Goal: Transaction & Acquisition: Obtain resource

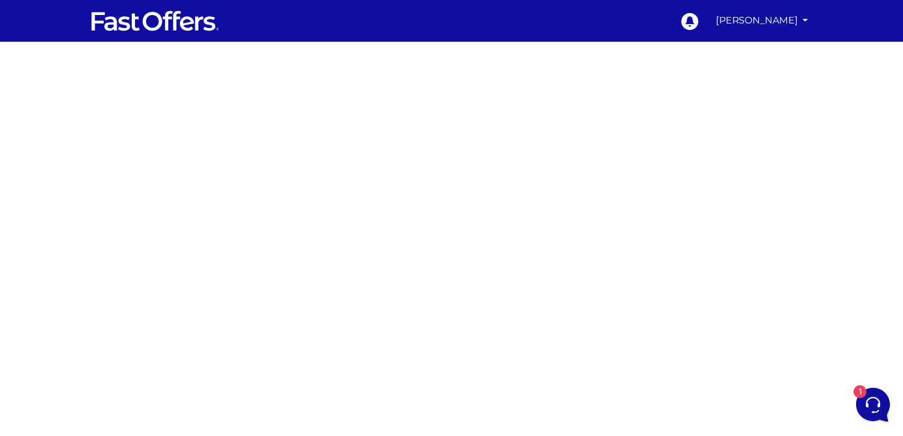
click at [730, 254] on div at bounding box center [451, 368] width 903 height 652
click at [752, 308] on div at bounding box center [451, 368] width 903 height 652
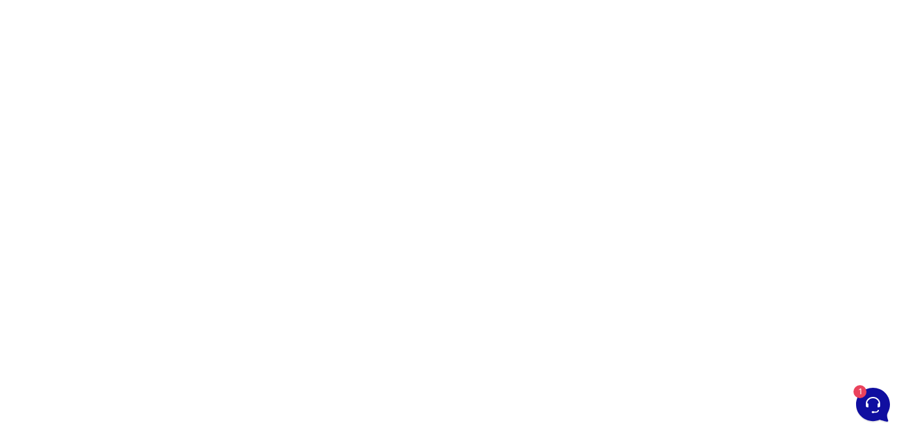
scroll to position [72, 0]
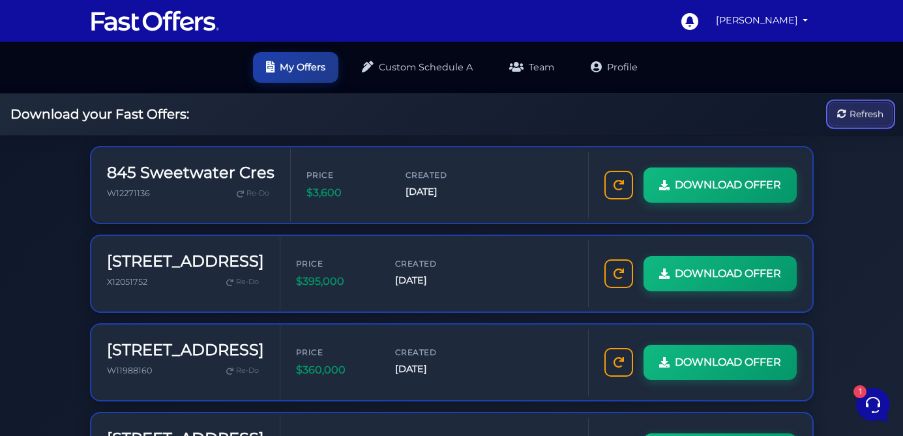
click at [861, 115] on span "Refresh" at bounding box center [867, 114] width 34 height 14
click at [866, 114] on span "Refresh" at bounding box center [867, 114] width 34 height 14
click at [857, 118] on span "Refresh" at bounding box center [867, 114] width 34 height 14
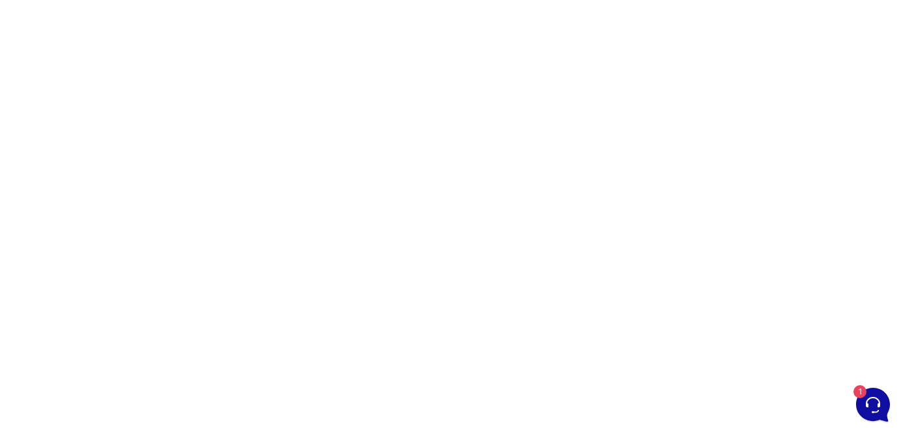
scroll to position [83, 0]
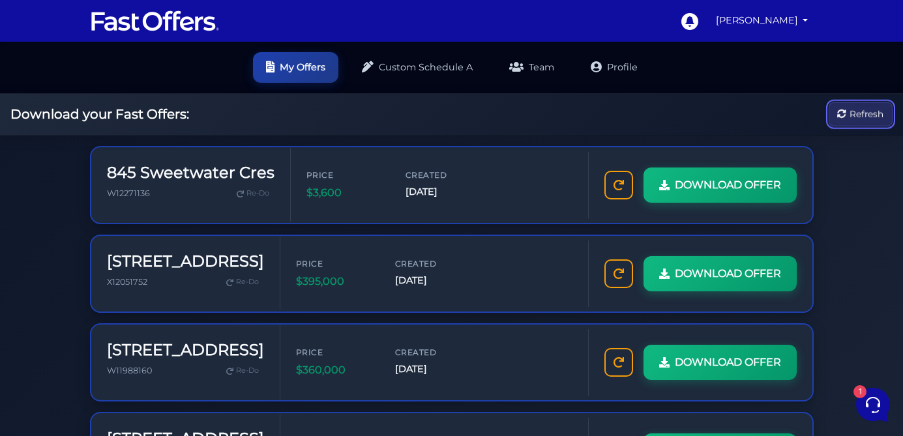
click at [878, 115] on span "Refresh" at bounding box center [867, 114] width 34 height 14
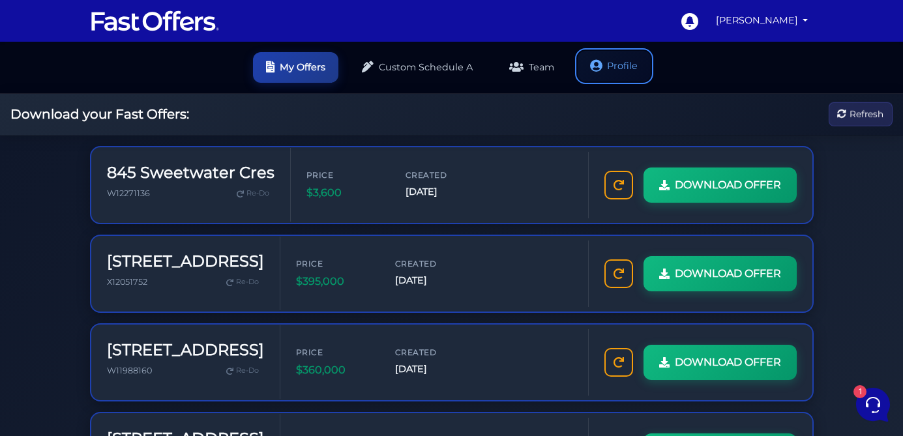
click at [609, 65] on link "Profile" at bounding box center [614, 66] width 73 height 31
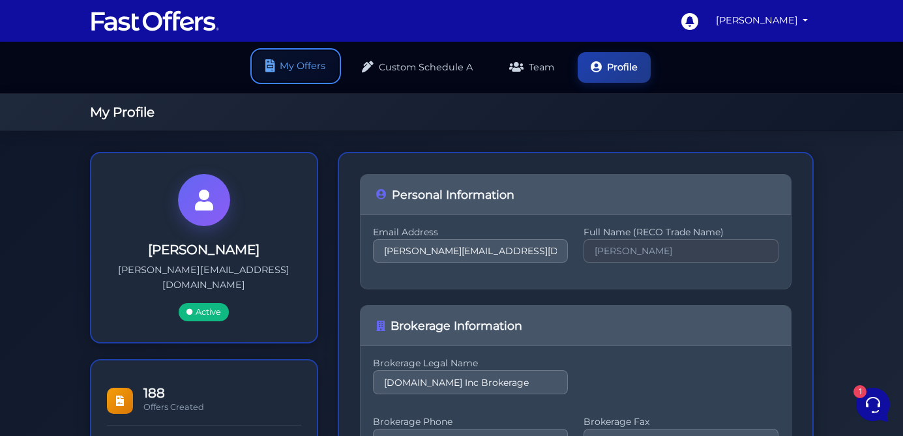
click at [290, 78] on link "My Offers" at bounding box center [295, 66] width 85 height 31
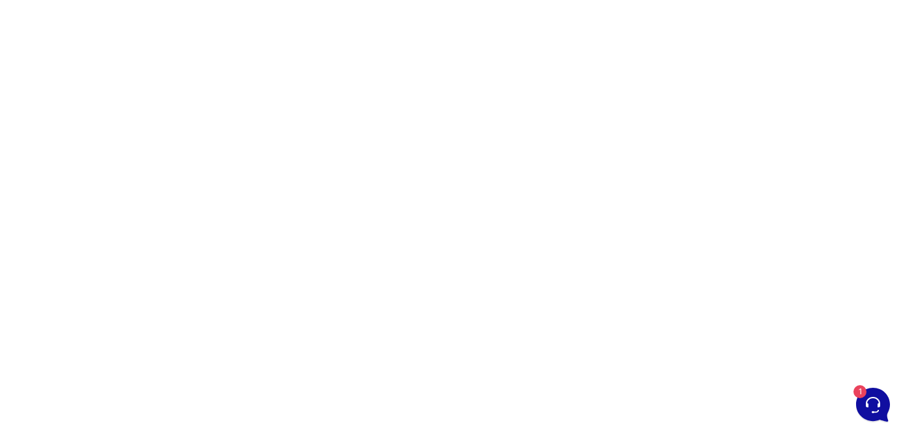
scroll to position [55, 0]
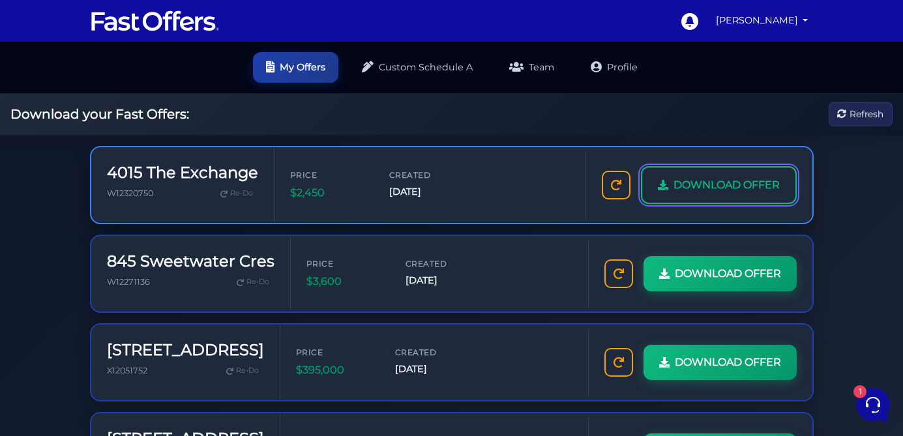
click at [700, 184] on span "DOWNLOAD OFFER" at bounding box center [727, 185] width 106 height 17
